Goal: Navigation & Orientation: Find specific page/section

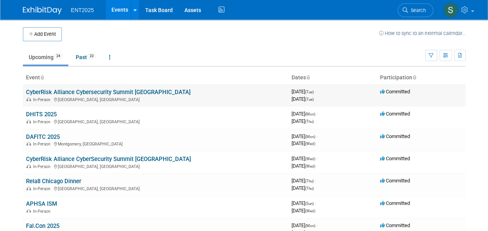
click at [92, 89] on link "CyberRisk Alliance Cybersecurity Summit [GEOGRAPHIC_DATA]" at bounding box center [108, 92] width 165 height 7
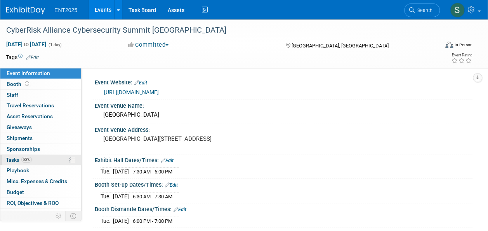
click at [12, 157] on span "Tasks 83%" at bounding box center [19, 159] width 26 height 6
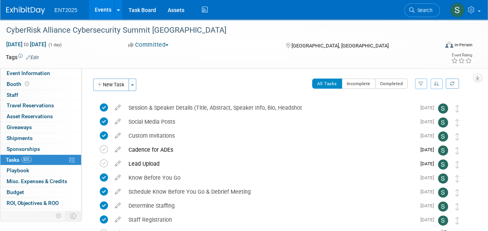
click at [104, 14] on link "Events" at bounding box center [103, 9] width 28 height 19
